Goal: Transaction & Acquisition: Purchase product/service

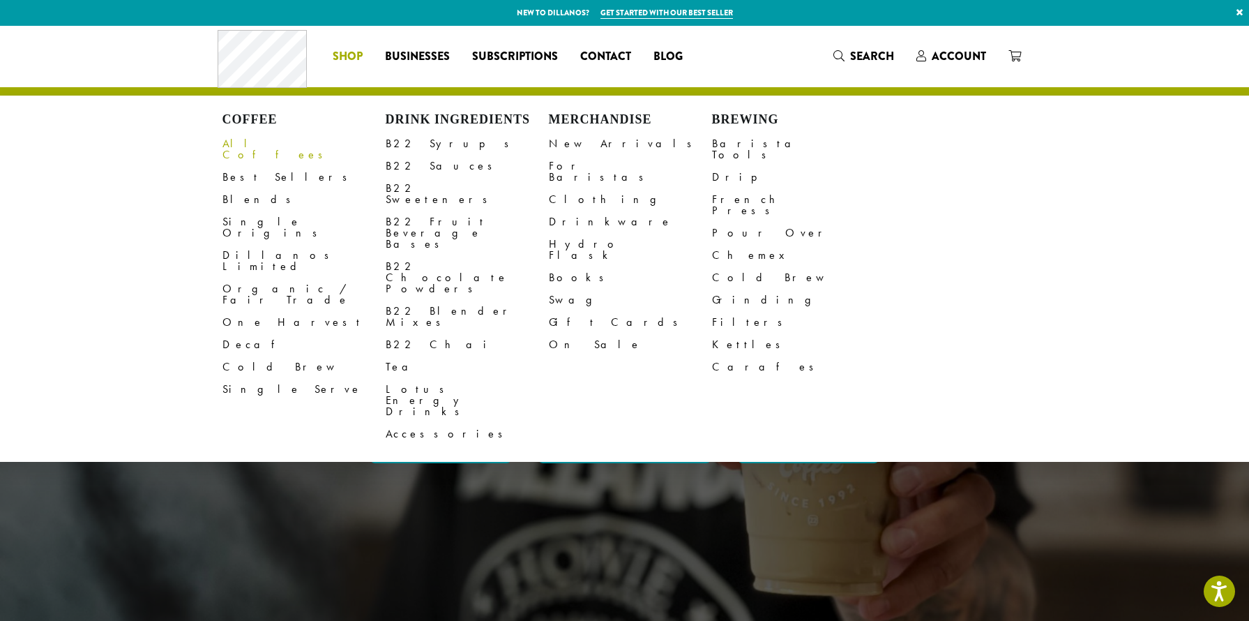
click at [258, 138] on link "All Coffees" at bounding box center [303, 148] width 163 height 33
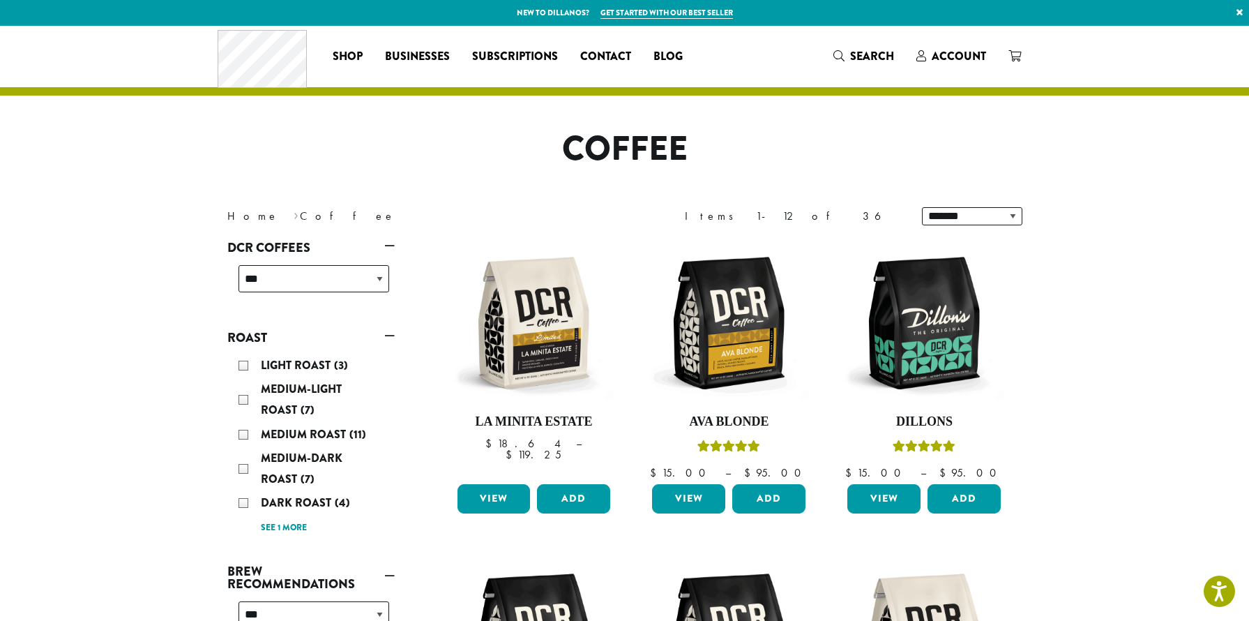
scroll to position [128, 0]
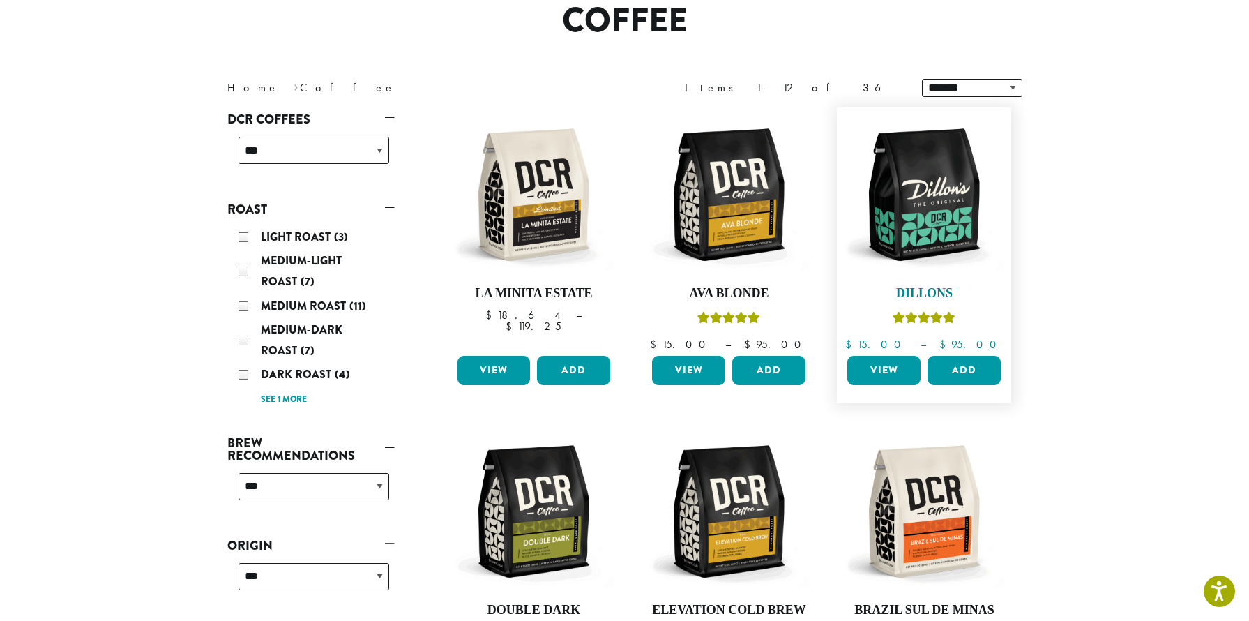
click at [936, 265] on img at bounding box center [924, 194] width 160 height 160
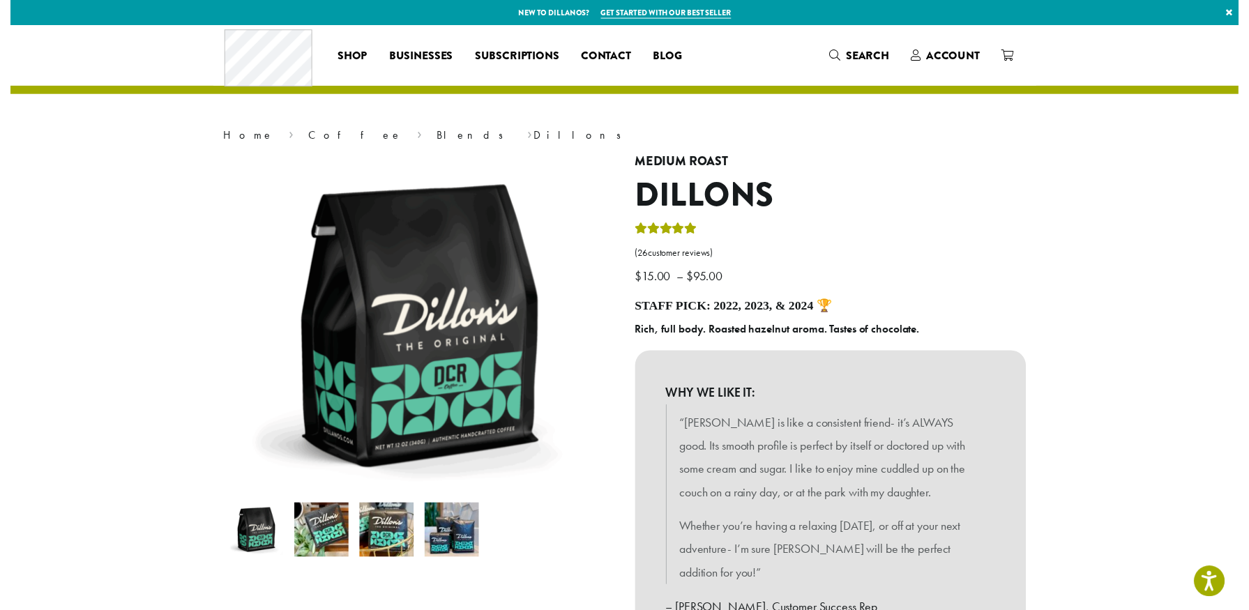
scroll to position [499, 0]
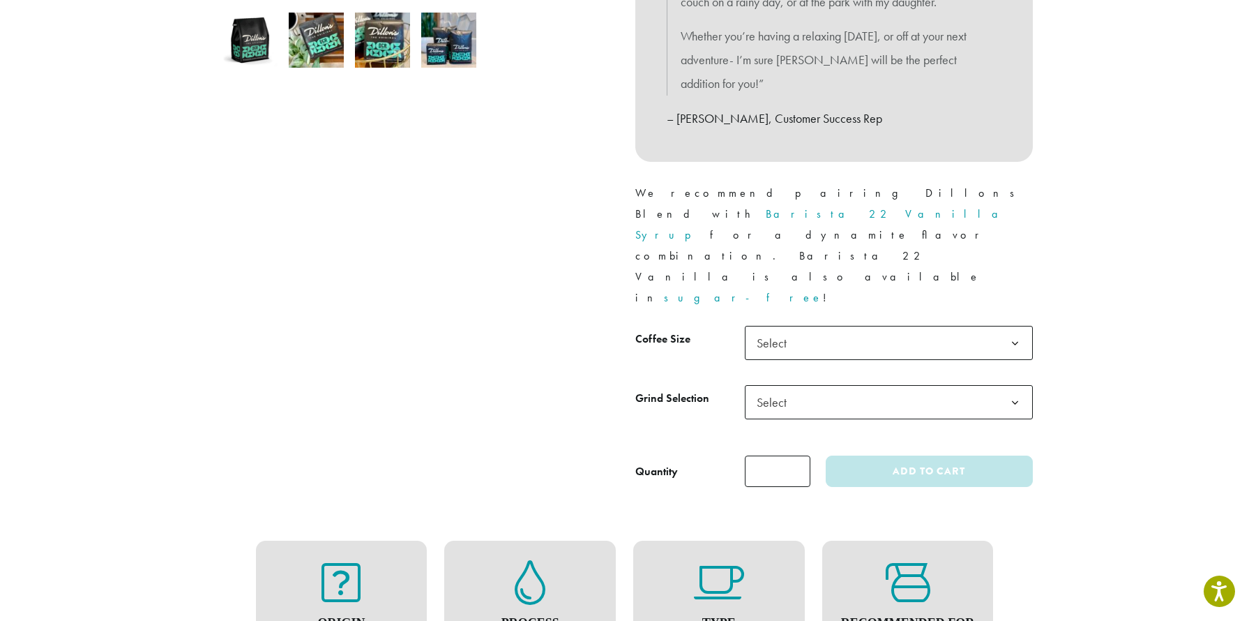
click at [798, 329] on span "Select" at bounding box center [776, 342] width 50 height 27
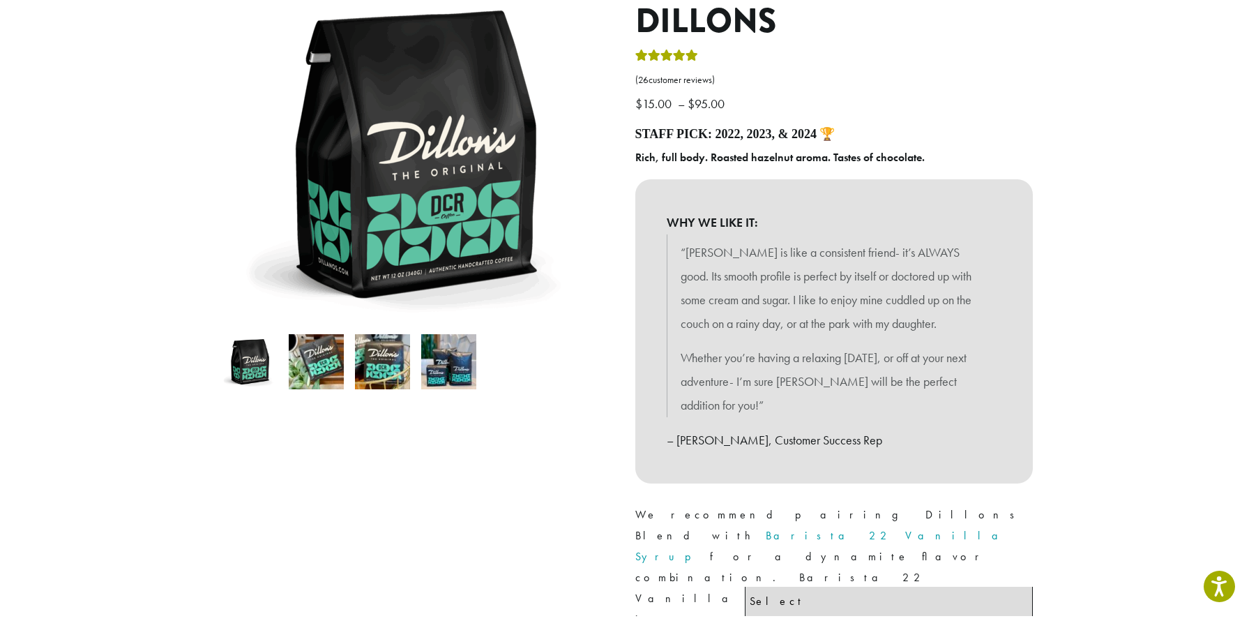
scroll to position [0, 0]
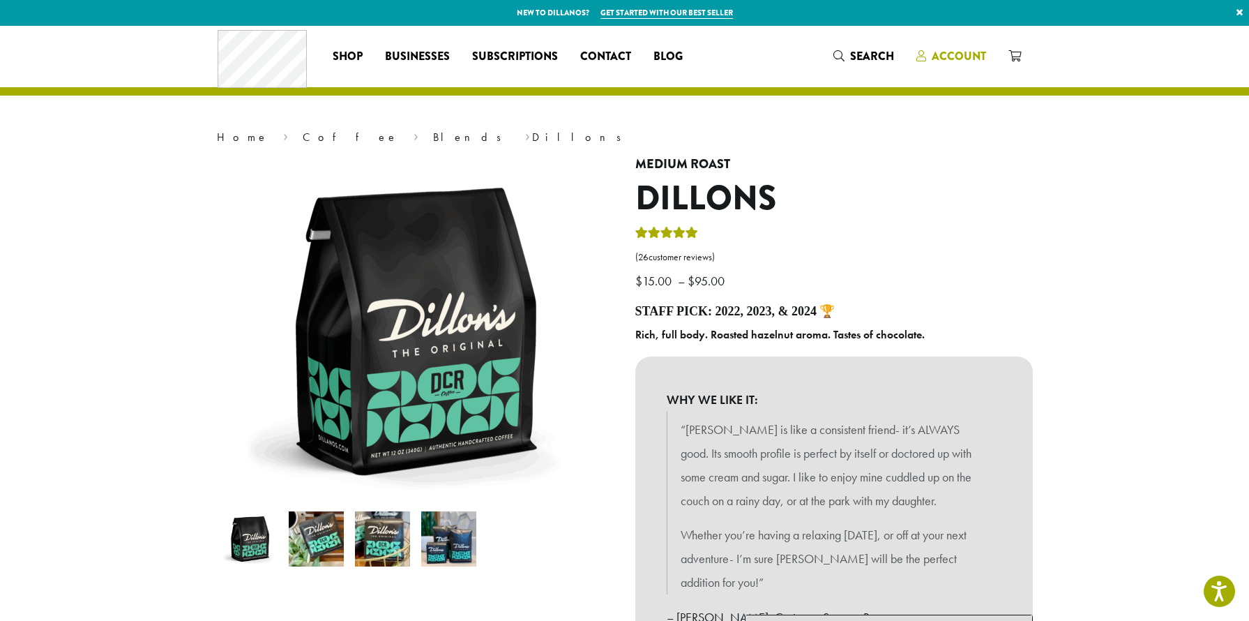
click at [934, 58] on span "Account" at bounding box center [959, 56] width 54 height 16
click at [879, 60] on span "Search" at bounding box center [872, 56] width 44 height 16
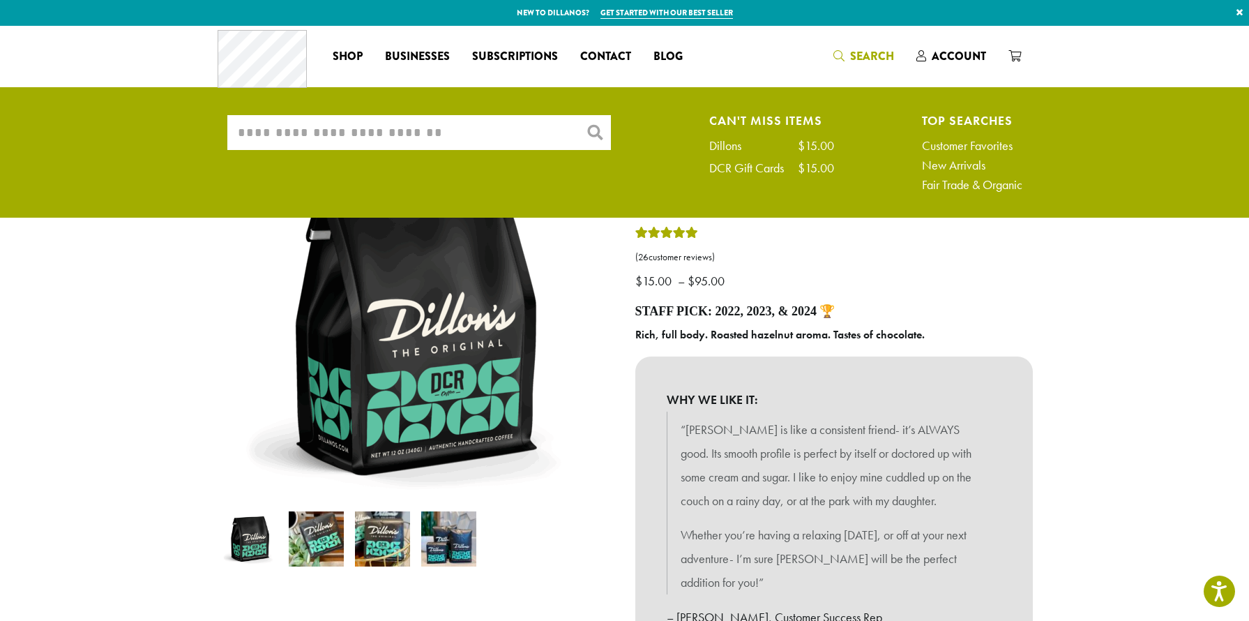
click at [853, 51] on span "Search" at bounding box center [872, 56] width 44 height 16
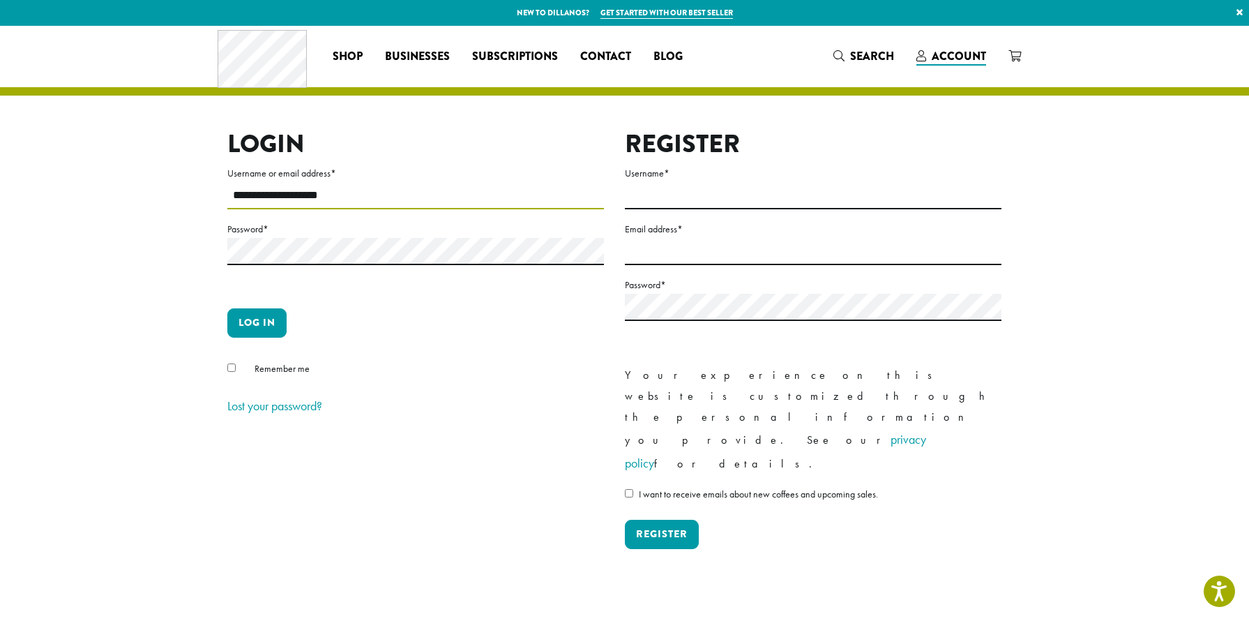
click at [259, 193] on input "**********" at bounding box center [415, 195] width 377 height 27
type input "**********"
click at [287, 319] on button "Log in" at bounding box center [256, 322] width 59 height 29
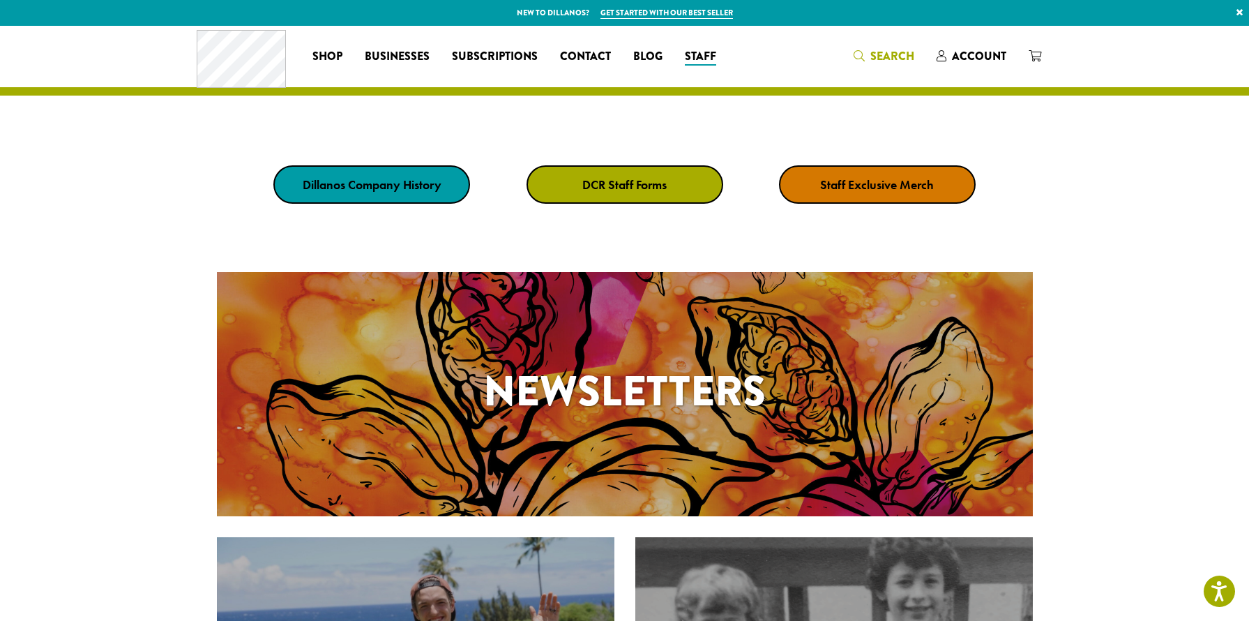
click at [919, 53] on link "Search" at bounding box center [883, 56] width 83 height 23
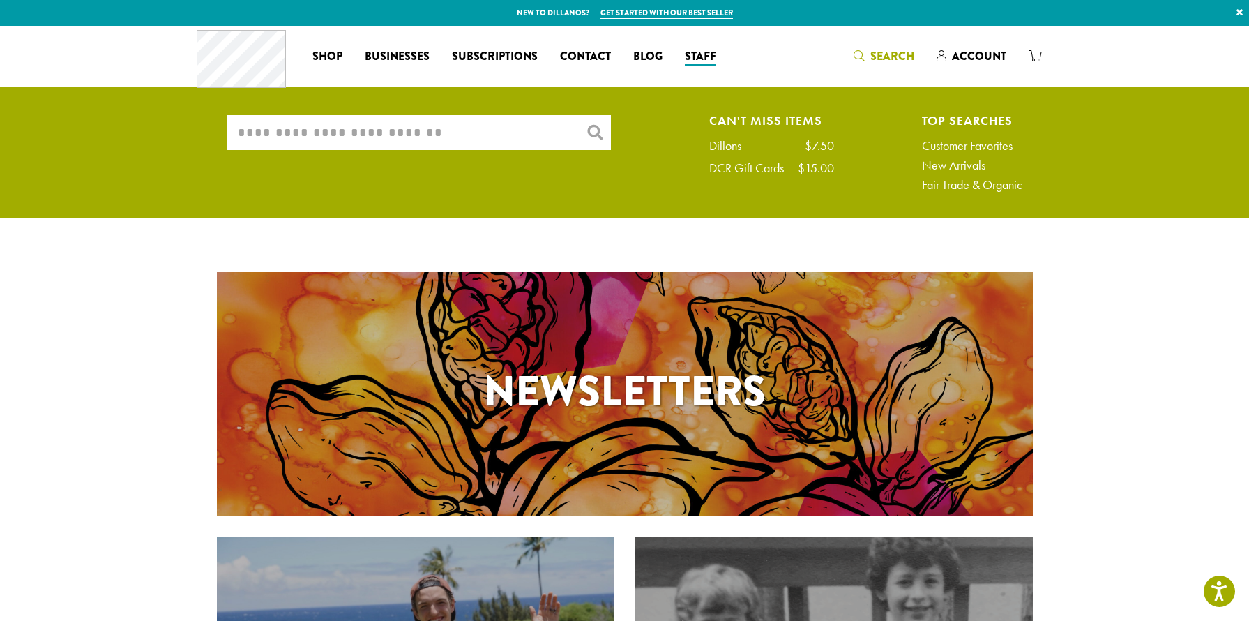
click at [462, 123] on input "What are you searching for?" at bounding box center [419, 132] width 384 height 35
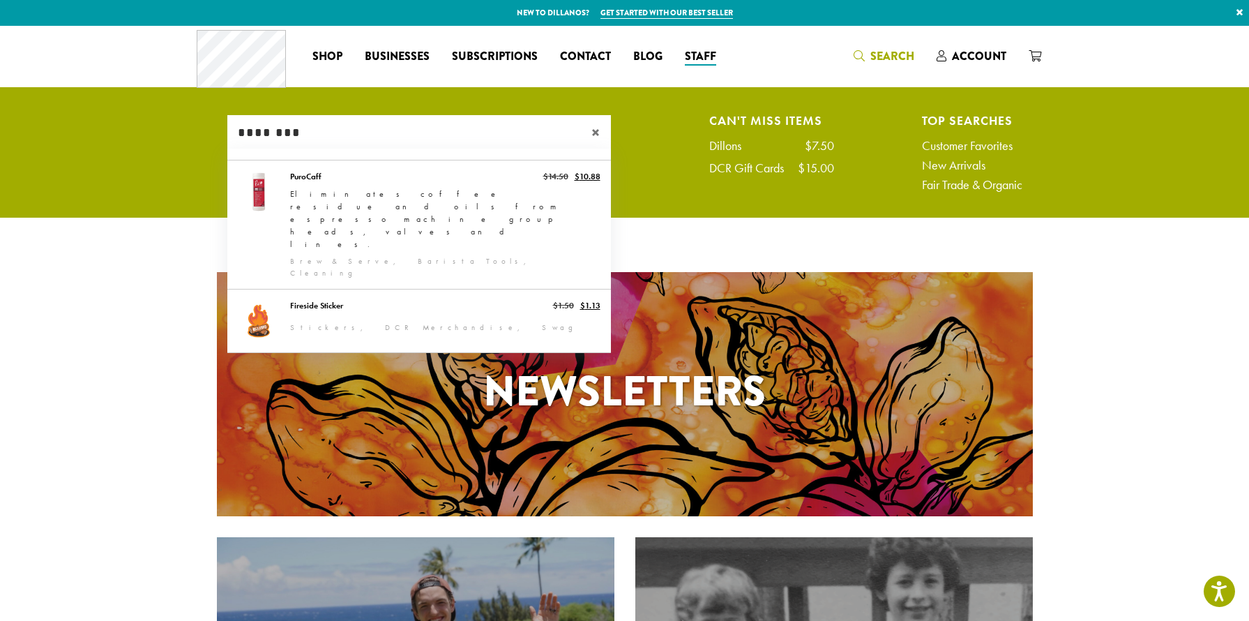
type input "********"
click at [593, 133] on span "×" at bounding box center [601, 132] width 20 height 17
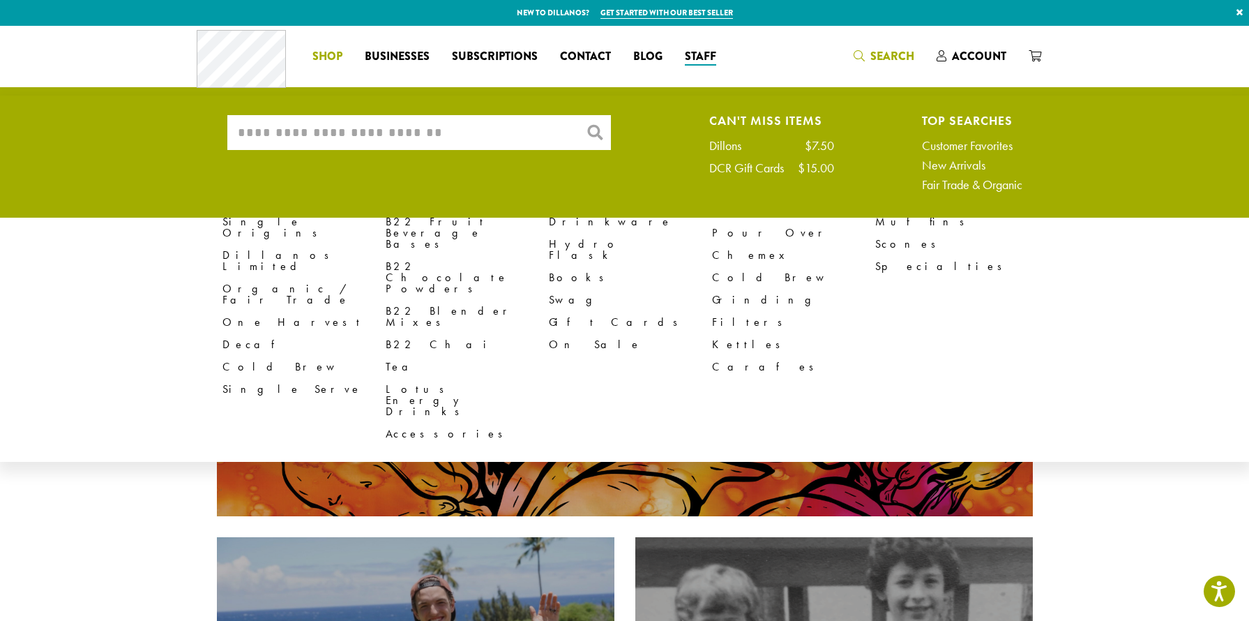
click at [338, 53] on span "Shop" at bounding box center [327, 56] width 30 height 17
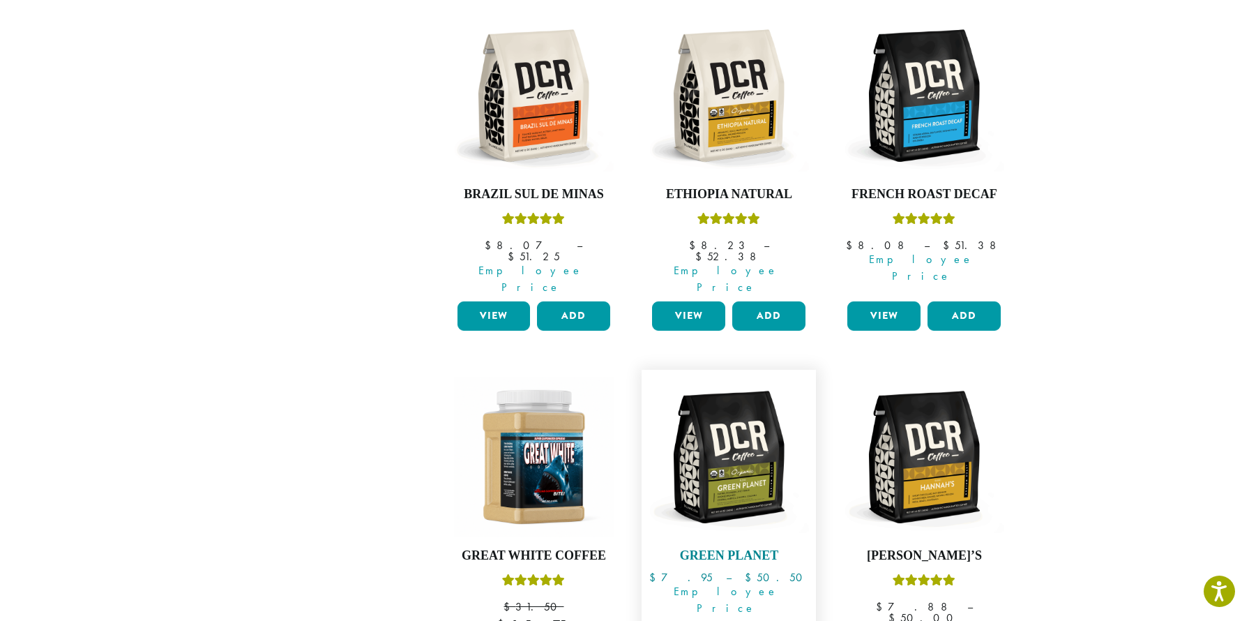
scroll to position [1094, 0]
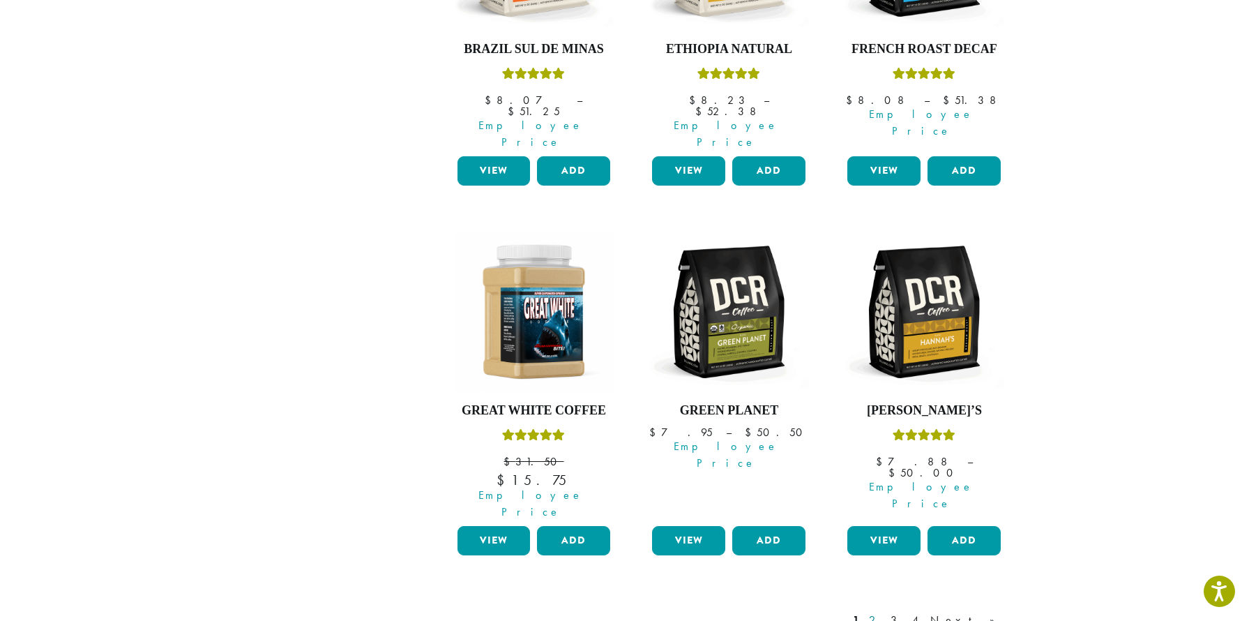
click at [883, 612] on link "2" at bounding box center [874, 620] width 17 height 17
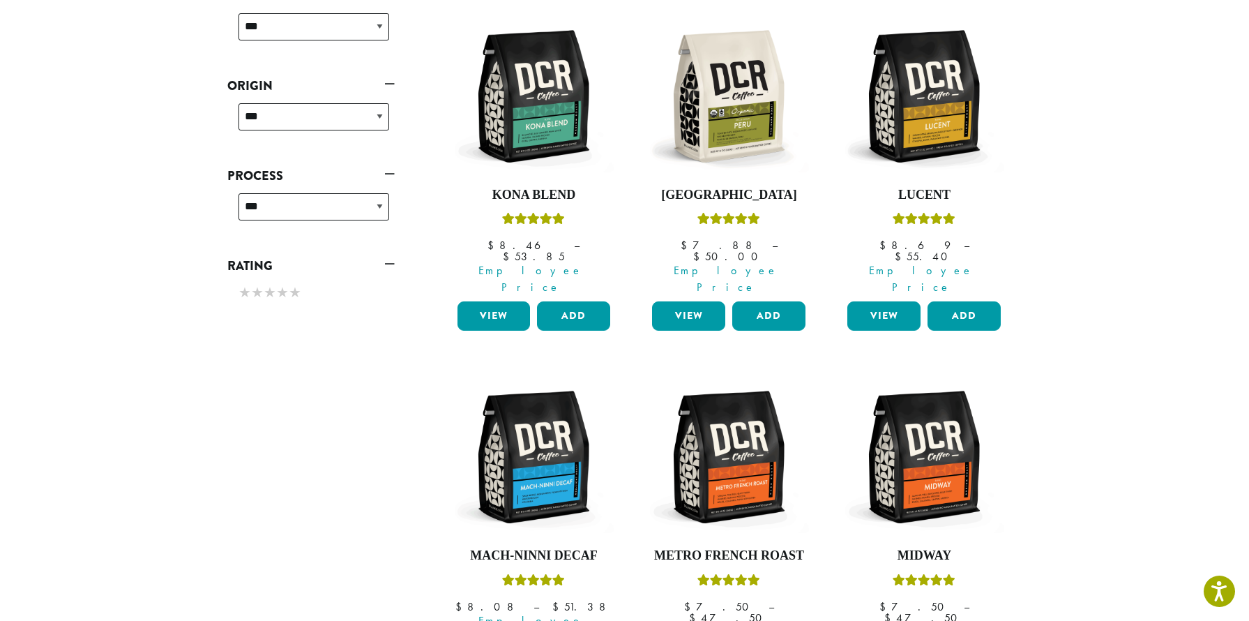
scroll to position [1229, 0]
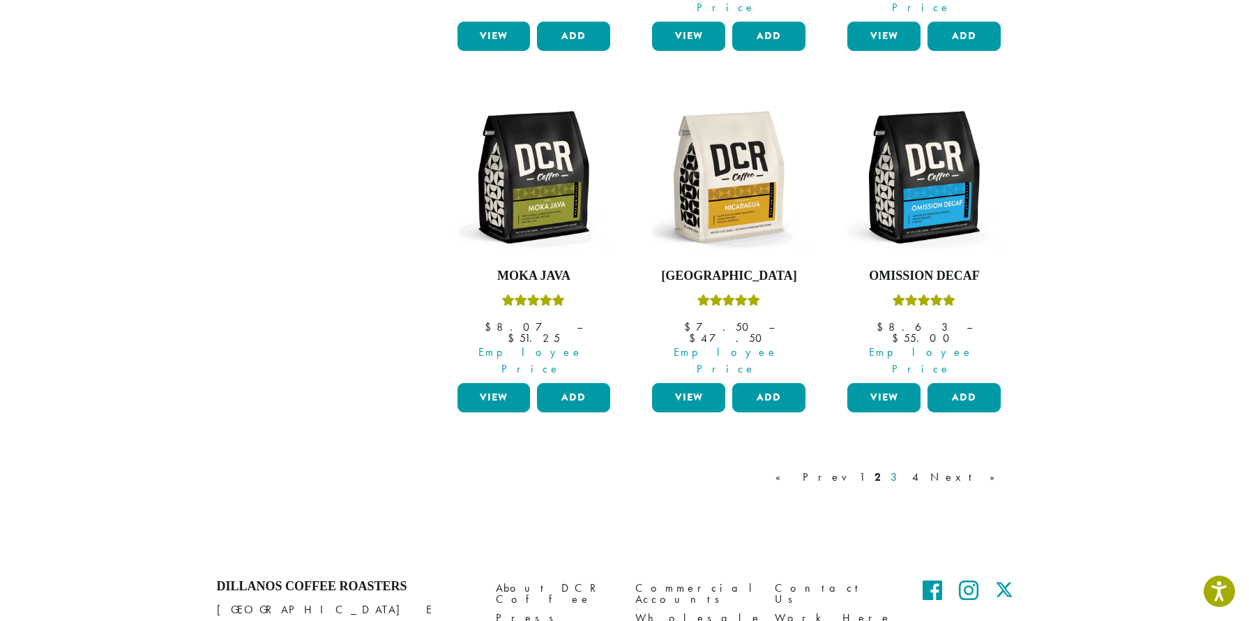
click at [905, 469] on link "3" at bounding box center [896, 477] width 17 height 17
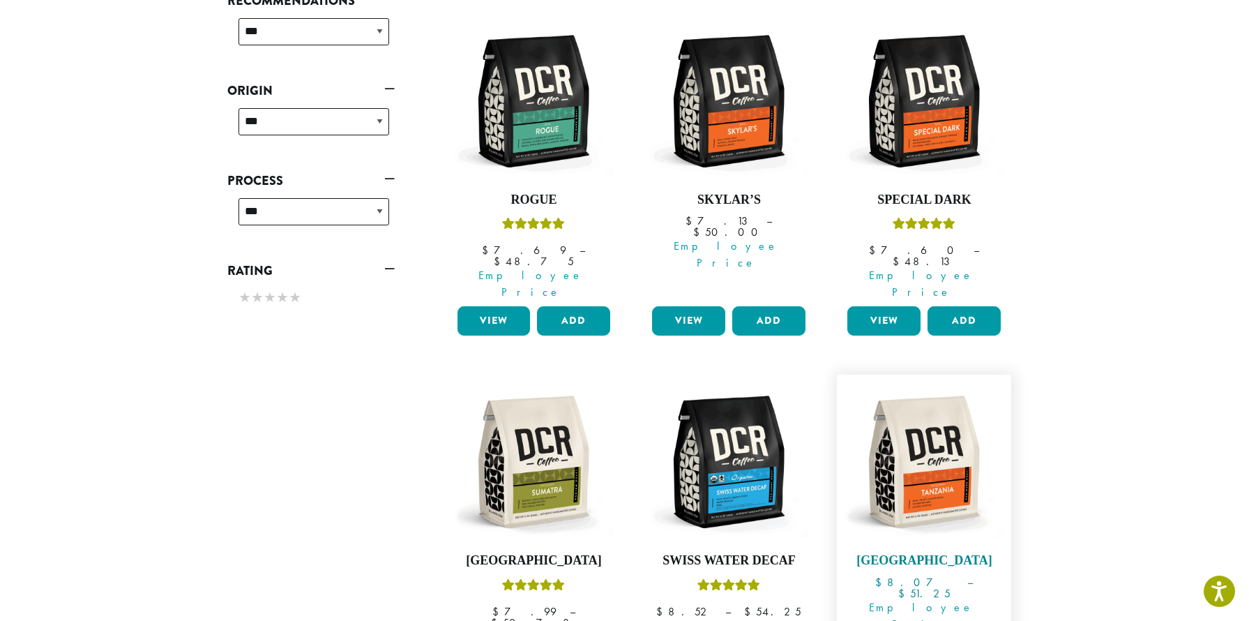
scroll to position [1065, 0]
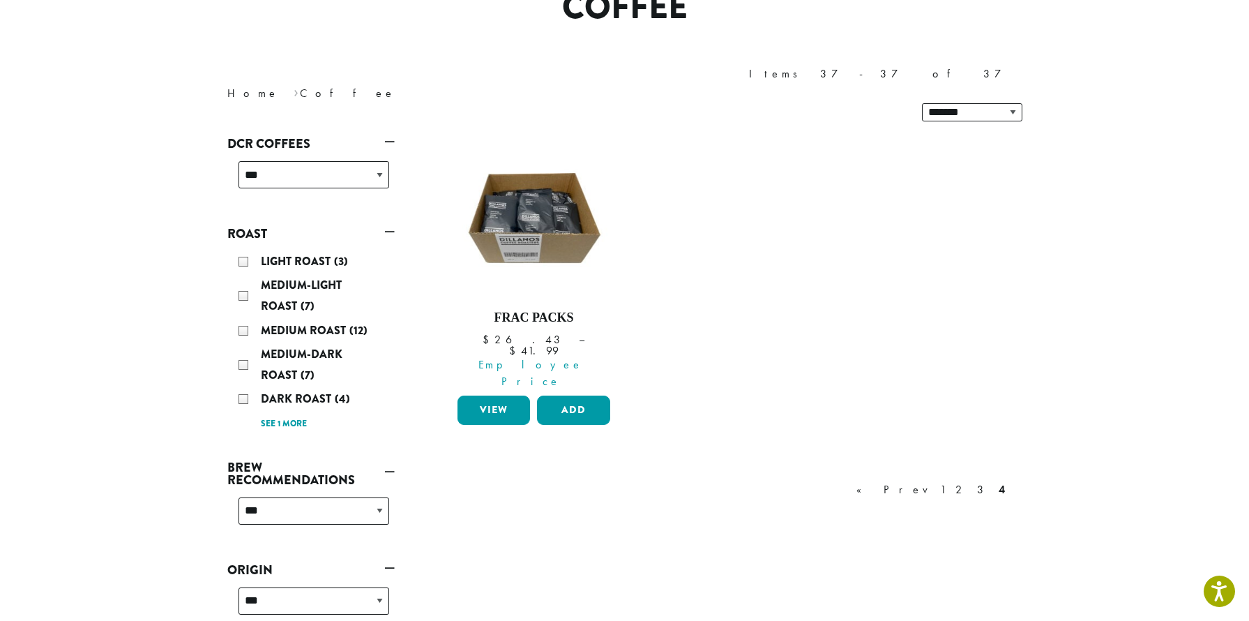
scroll to position [85, 0]
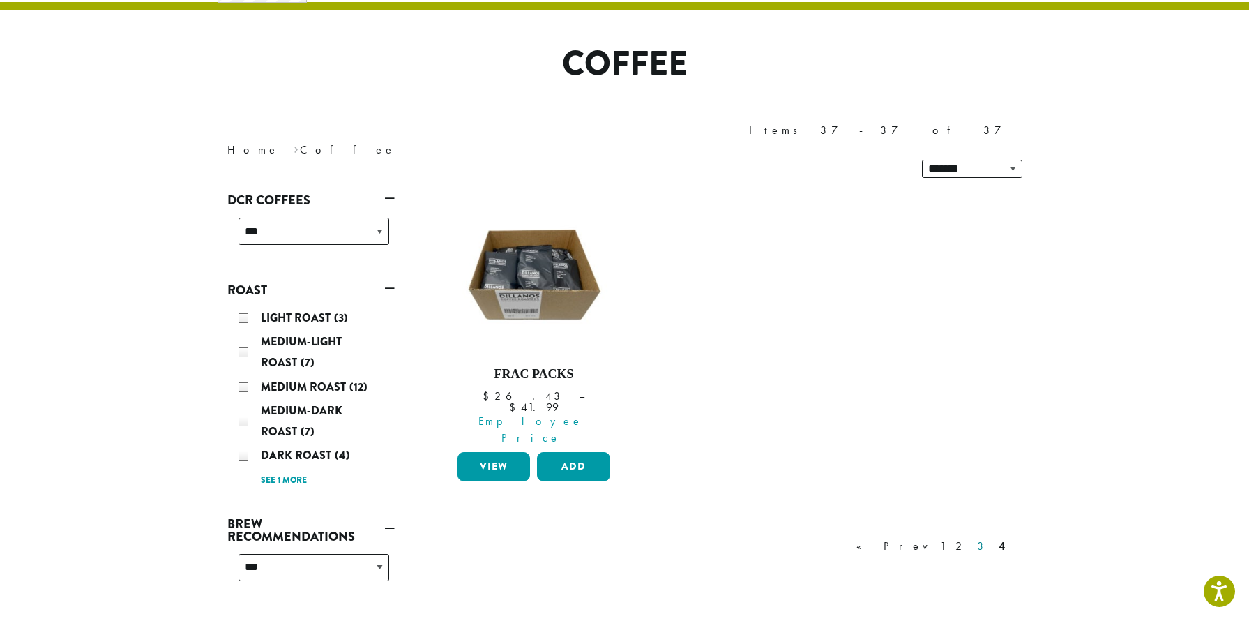
click at [981, 538] on link "3" at bounding box center [982, 546] width 17 height 17
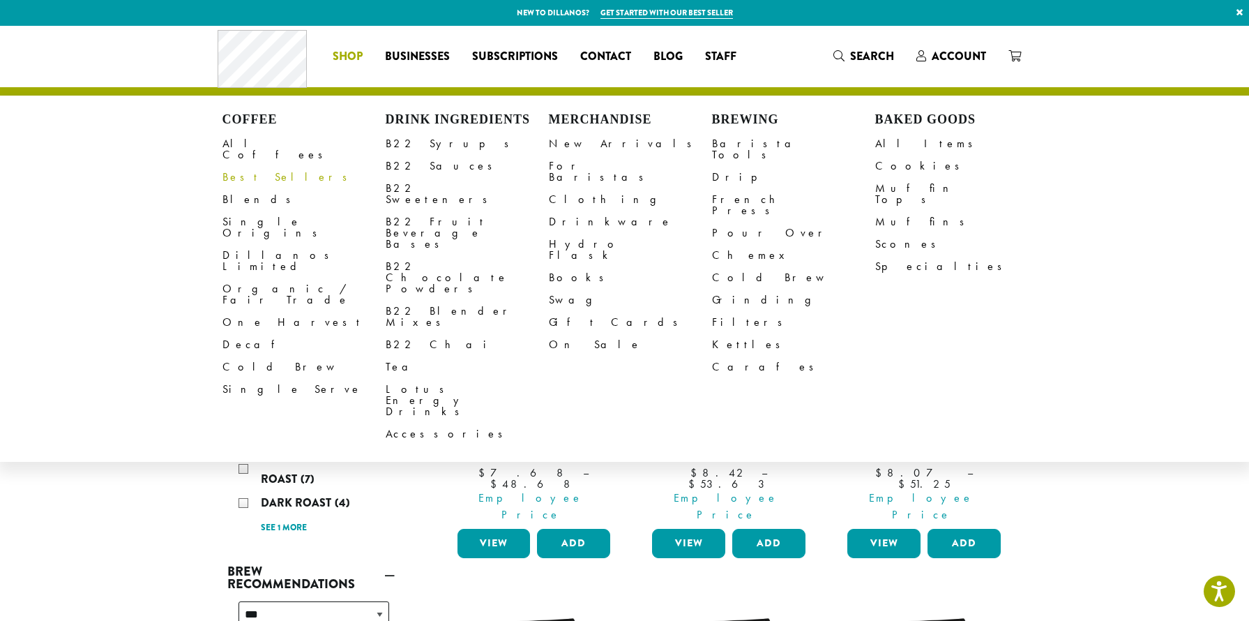
click at [243, 166] on link "Best Sellers" at bounding box center [303, 177] width 163 height 22
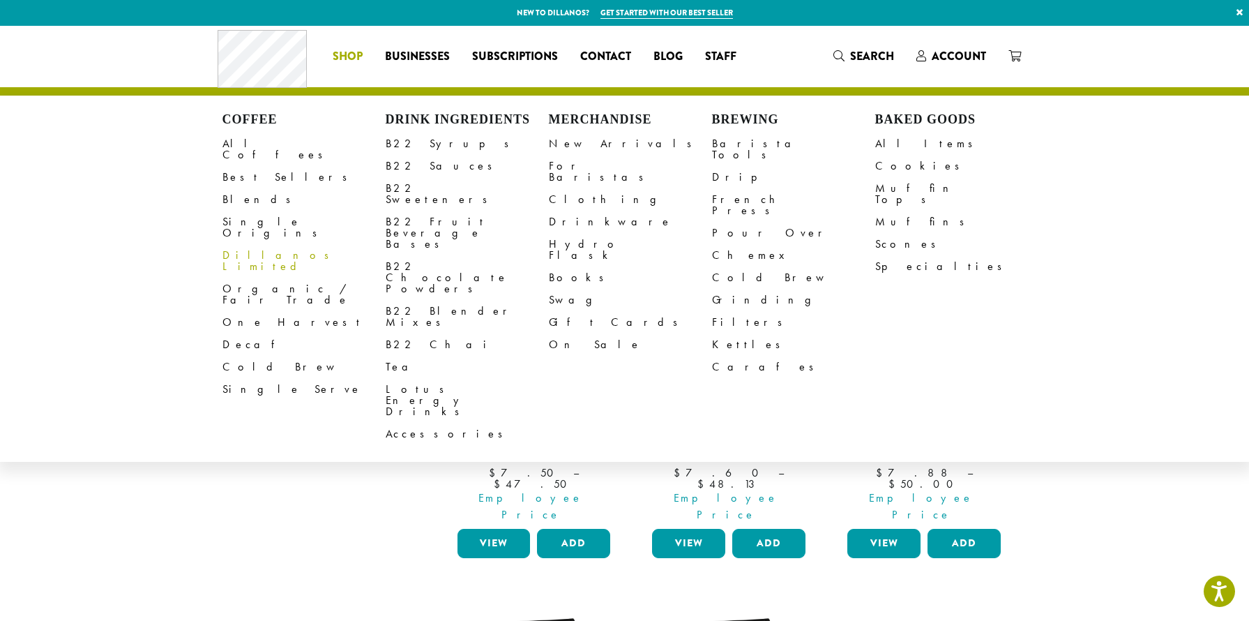
click at [258, 244] on link "Dillanos Limited" at bounding box center [303, 260] width 163 height 33
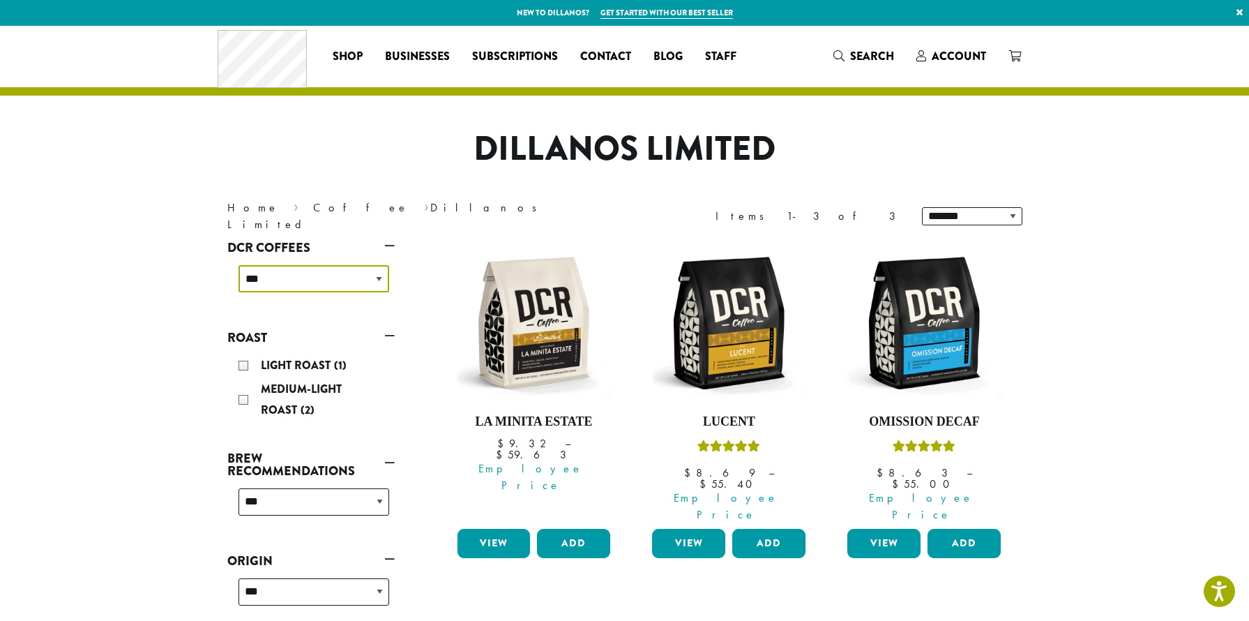
select select "**********"
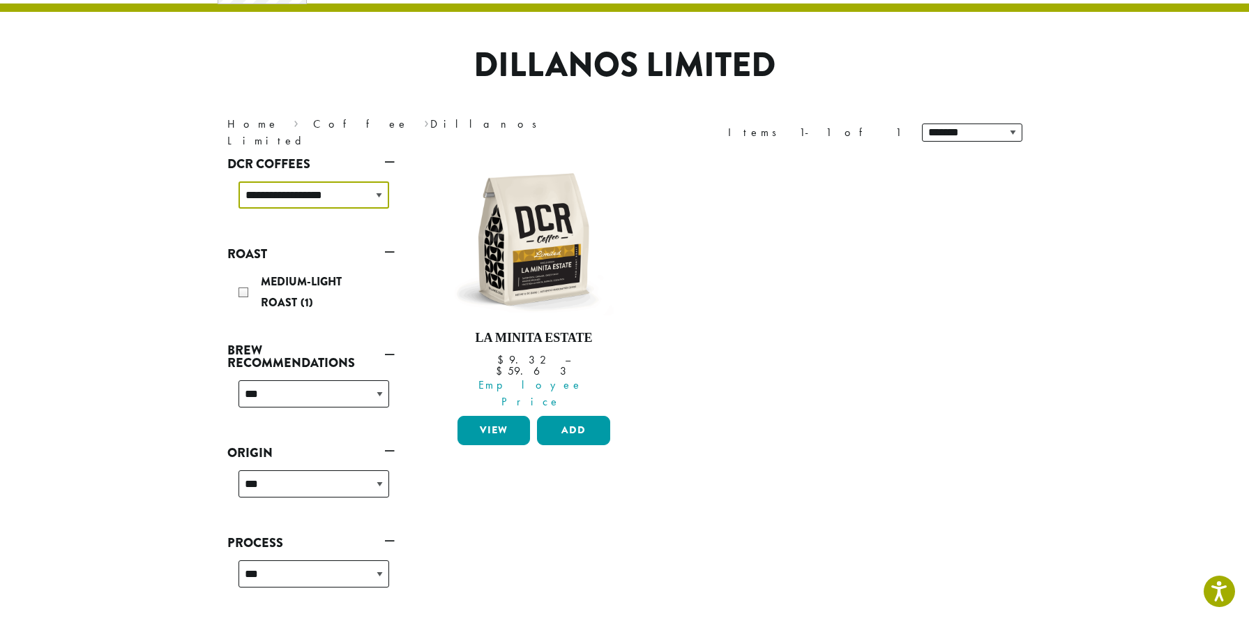
scroll to position [85, 0]
